Goal: Transaction & Acquisition: Purchase product/service

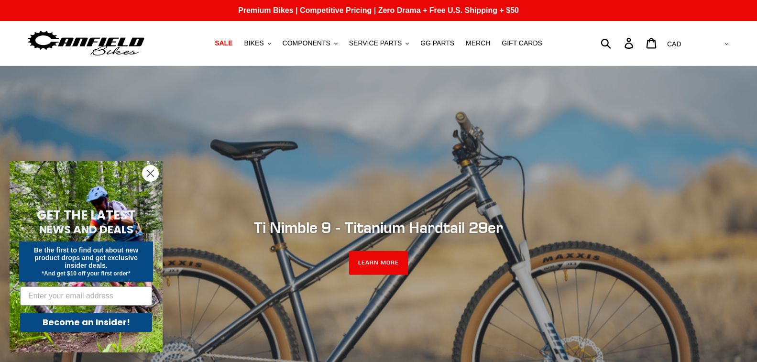
click at [731, 196] on div "slideshow" at bounding box center [378, 247] width 757 height 362
click at [149, 171] on icon "Close dialog" at bounding box center [150, 173] width 7 height 7
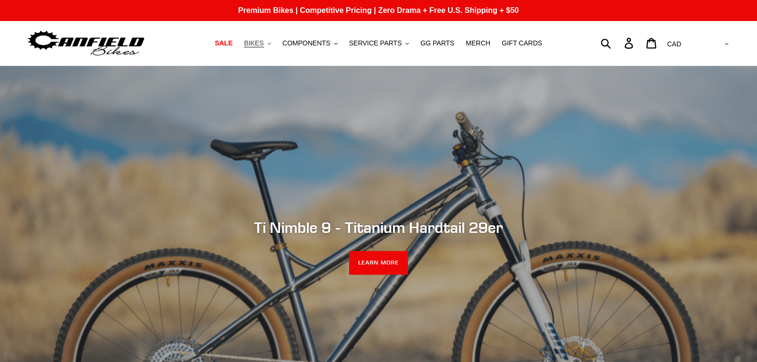
click at [256, 42] on span "BIKES" at bounding box center [254, 43] width 20 height 8
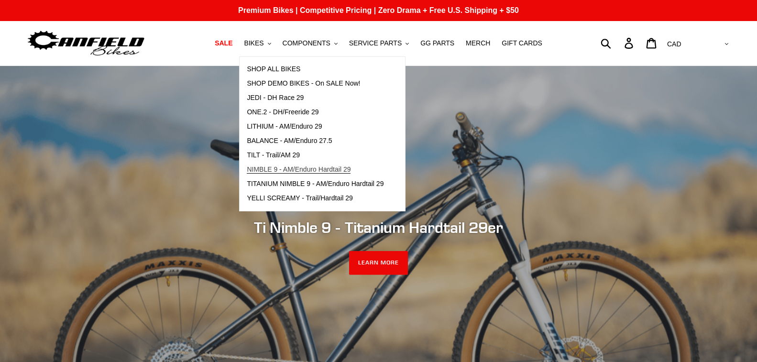
click at [308, 167] on span "NIMBLE 9 - AM/Enduro Hardtail 29" at bounding box center [299, 169] width 104 height 8
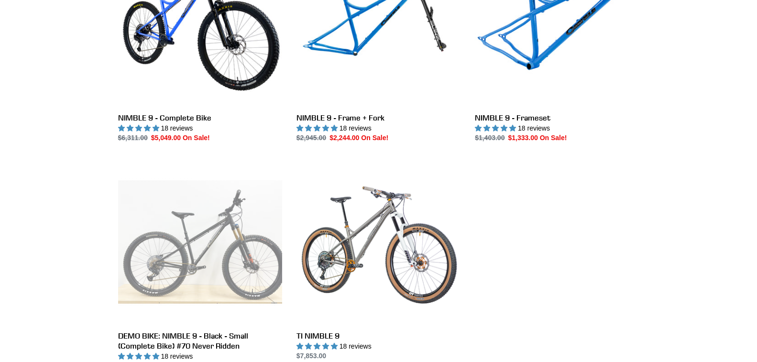
scroll to position [242, 0]
